Goal: Register for event/course

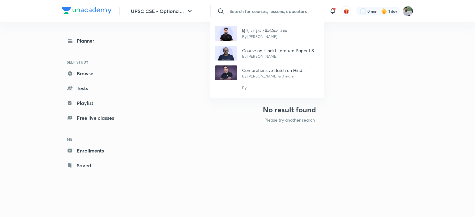
click at [278, 69] on p "Comprehensive Batch on Hindi Literature for Optional for UPSC CSE 2023/24/25" at bounding box center [280, 70] width 77 height 6
click at [278, 69] on img at bounding box center [289, 80] width 49 height 35
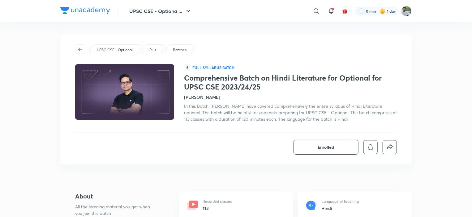
click at [262, 149] on div "Enrolled" at bounding box center [236, 147] width 322 height 15
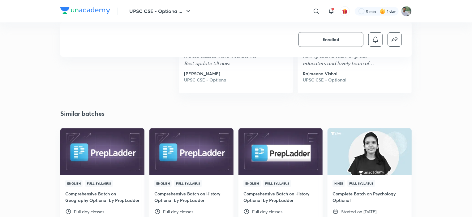
scroll to position [755, 0]
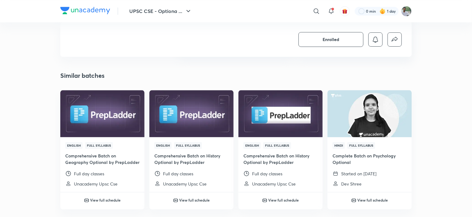
click at [250, 49] on div "Enrolled" at bounding box center [235, 39] width 351 height 35
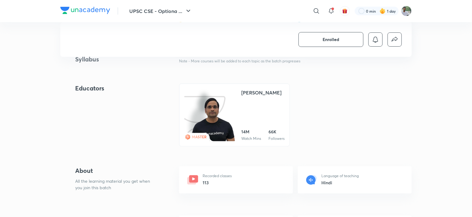
scroll to position [482, 0]
click at [241, 106] on link "MASTER [PERSON_NAME] 14M Watch Mins 66K Followers" at bounding box center [234, 114] width 111 height 63
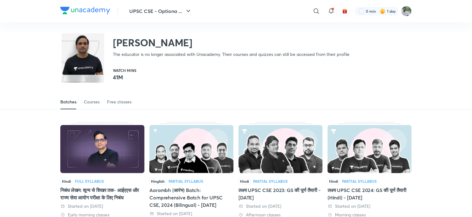
click at [232, 91] on div "Batches Courses Free classes" at bounding box center [236, 95] width 472 height 29
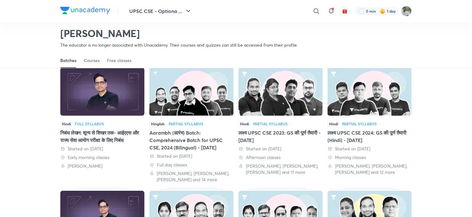
scroll to position [51, 0]
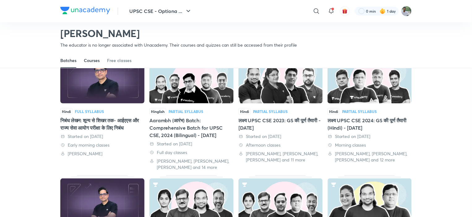
click at [99, 61] on div "Courses" at bounding box center [92, 61] width 16 height 6
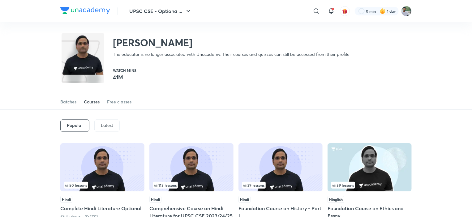
click at [246, 114] on div "Popular Latest" at bounding box center [235, 126] width 351 height 32
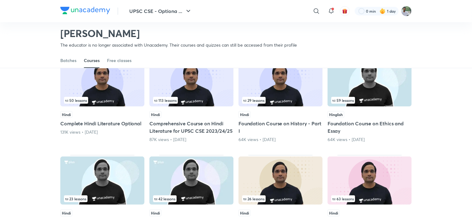
scroll to position [39, 0]
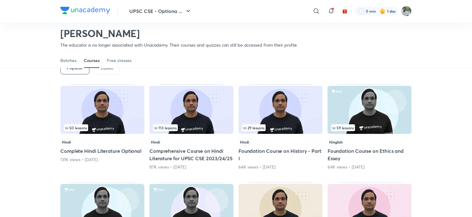
click at [179, 104] on img at bounding box center [191, 110] width 84 height 48
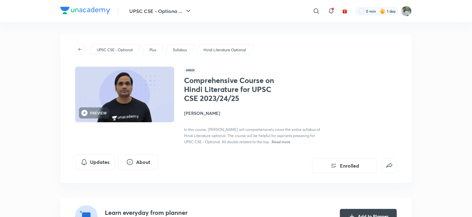
click at [164, 138] on div "PREVIEW Hindi Comprehensive Course on Hindi Literature for UPSC CSE 2023/24/25 …" at bounding box center [236, 106] width 322 height 78
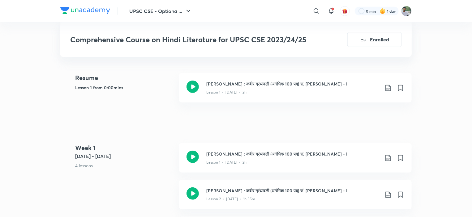
scroll to position [173, 0]
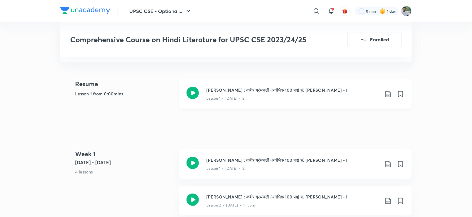
click at [193, 93] on icon at bounding box center [192, 93] width 12 height 12
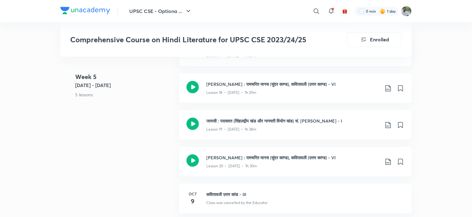
scroll to position [1002, 0]
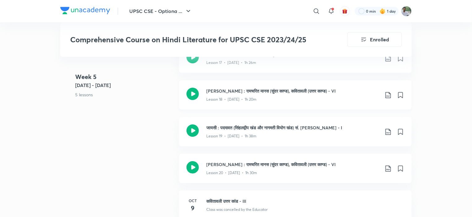
click at [270, 96] on div "Lesson 18 • Oct 4 • 1h 20m" at bounding box center [292, 98] width 173 height 8
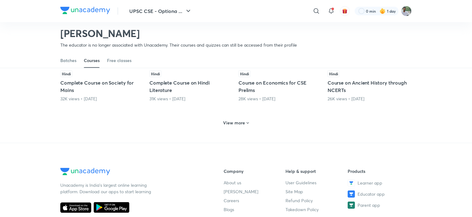
scroll to position [317, 0]
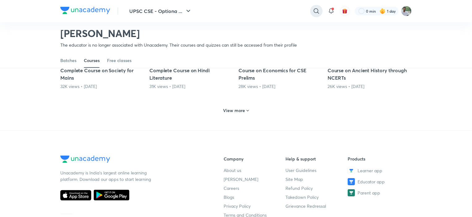
click at [310, 12] on div at bounding box center [316, 11] width 12 height 12
type input "h"
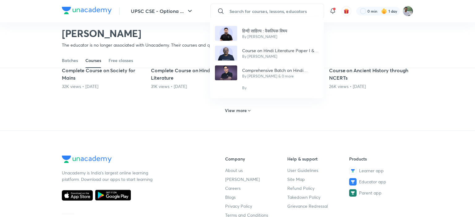
paste input "हिंदी साहित्य"
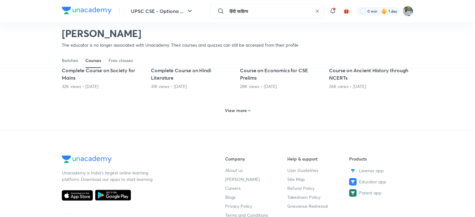
type input "हिंदी साहित्य"
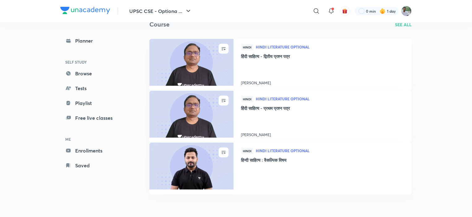
scroll to position [235, 0]
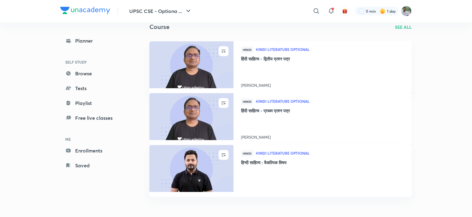
click at [284, 110] on h4 "हिंदी साहित्य - प्रथम प्रश्न पत्र" at bounding box center [322, 112] width 163 height 8
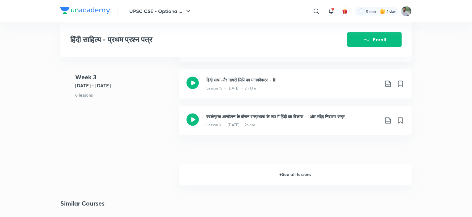
scroll to position [717, 0]
click at [282, 177] on h6 "+ See all lessons" at bounding box center [295, 174] width 233 height 22
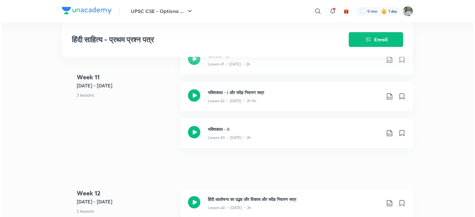
scroll to position [2016, 0]
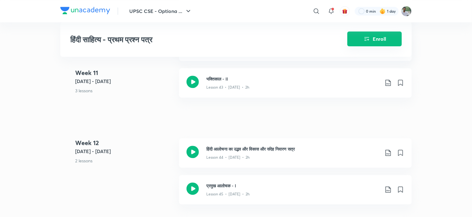
click at [374, 38] on button "Enroll" at bounding box center [374, 39] width 54 height 15
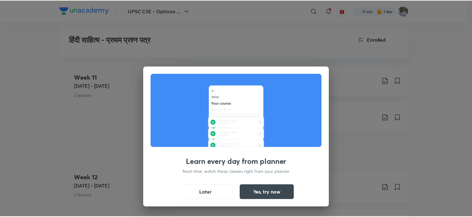
scroll to position [2043, 0]
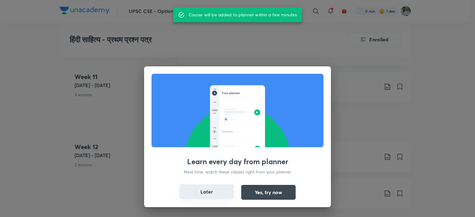
click at [221, 190] on button "Later" at bounding box center [206, 192] width 54 height 15
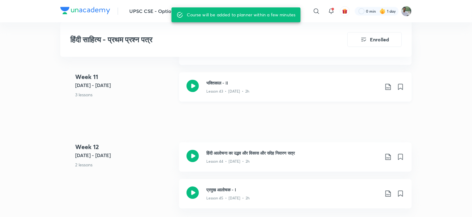
click at [190, 87] on icon at bounding box center [192, 86] width 12 height 12
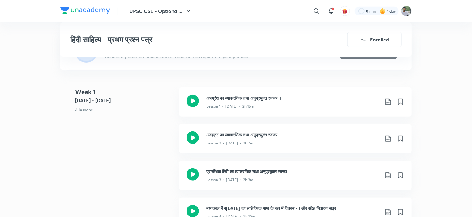
scroll to position [210, 0]
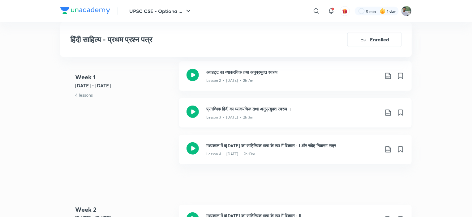
click at [193, 113] on icon at bounding box center [192, 112] width 12 height 12
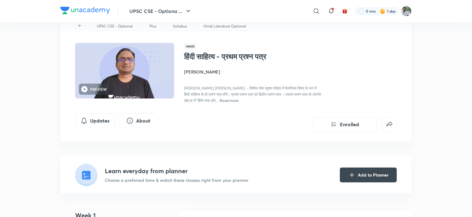
scroll to position [25, 0]
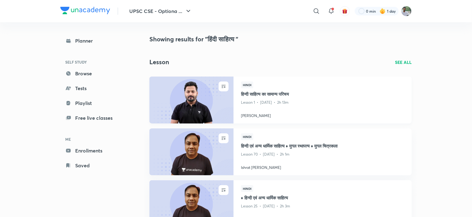
click at [291, 95] on h4 "हिन्दी साहित्य का सामान्य परिचय" at bounding box center [322, 95] width 163 height 8
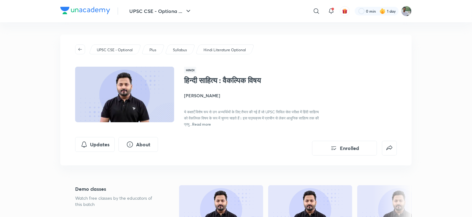
click at [230, 132] on div "UPSC CSE - Optional Plus Syllabus Hindi Literature Optional Hindi हिन्दी साहित्…" at bounding box center [235, 100] width 351 height 131
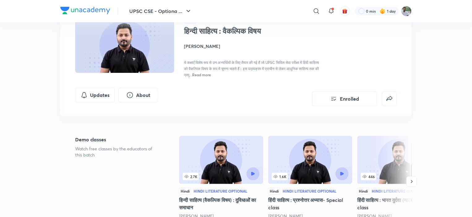
scroll to position [62, 0]
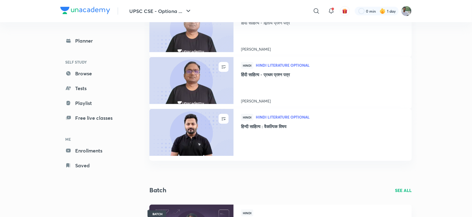
scroll to position [272, 0]
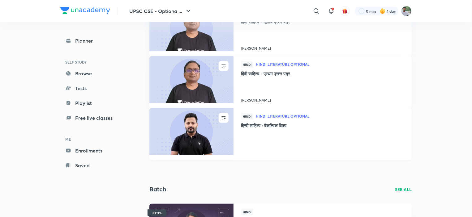
click at [291, 125] on h4 "हिन्दी साहित्य : वैकल्पिक विषय" at bounding box center [322, 126] width 163 height 8
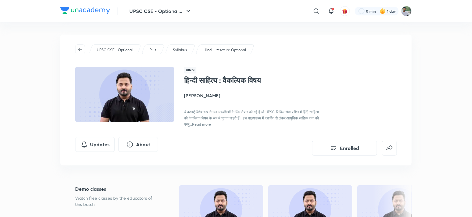
click at [215, 136] on div "UPSC CSE - Optional Plus Syllabus Hindi Literature Optional Hindi हिन्दी साहित्…" at bounding box center [235, 100] width 351 height 131
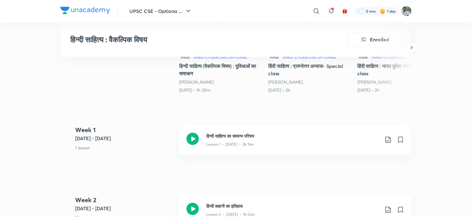
scroll to position [223, 0]
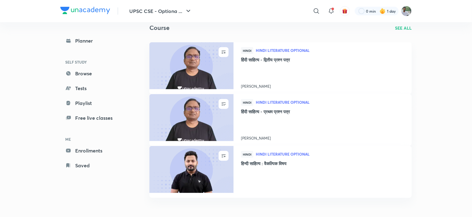
scroll to position [235, 0]
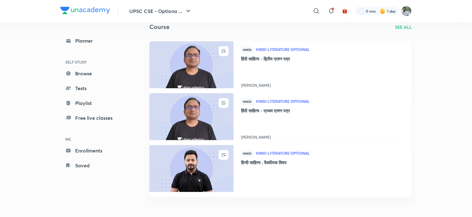
click at [265, 109] on h4 "हिंदी साहित्य - प्रथम प्रश्न पत्र" at bounding box center [322, 112] width 163 height 8
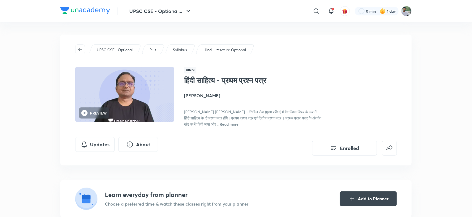
click at [291, 161] on div "UPSC CSE - Optional Plus Syllabus Hindi Literature Optional PREVIEW Hindi हिंदी…" at bounding box center [235, 100] width 351 height 131
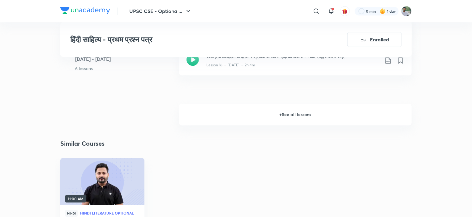
scroll to position [878, 0]
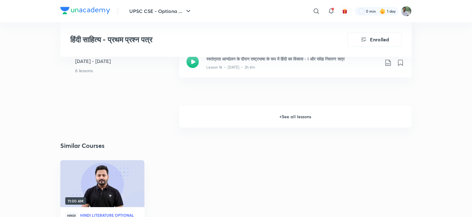
click at [299, 113] on h6 "+ See all lessons" at bounding box center [295, 117] width 233 height 22
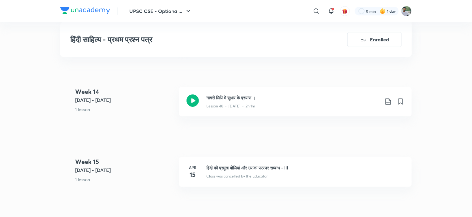
scroll to position [2350, 0]
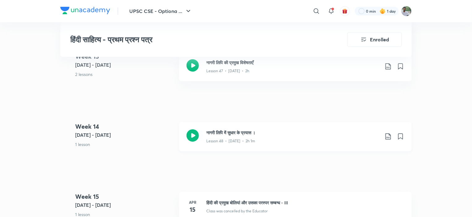
click at [252, 131] on h3 "नागरी लिपि में सुधार के प्रयास ।" at bounding box center [292, 133] width 173 height 6
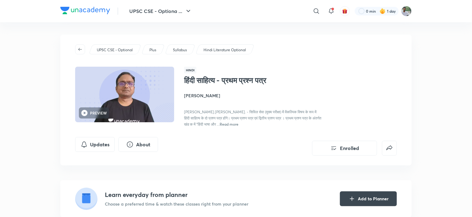
click at [335, 61] on div "UPSC CSE - Optional Plus Syllabus Hindi Literature Optional PREVIEW Hindi हिंदी…" at bounding box center [235, 100] width 351 height 131
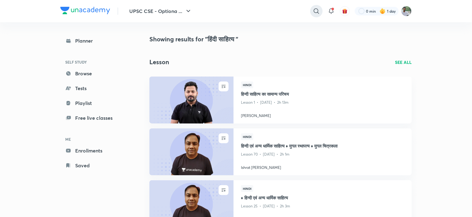
click at [318, 12] on icon at bounding box center [316, 10] width 7 height 7
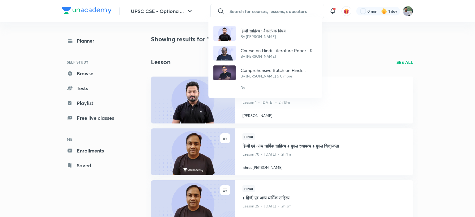
paste input "हिंदी साहित्य"
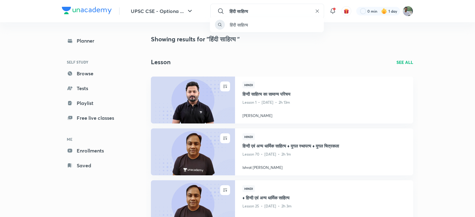
type input "हिंदी साहित्य"
click at [241, 60] on div "Lesson SEE ALL" at bounding box center [280, 62] width 262 height 9
